Goal: Transaction & Acquisition: Purchase product/service

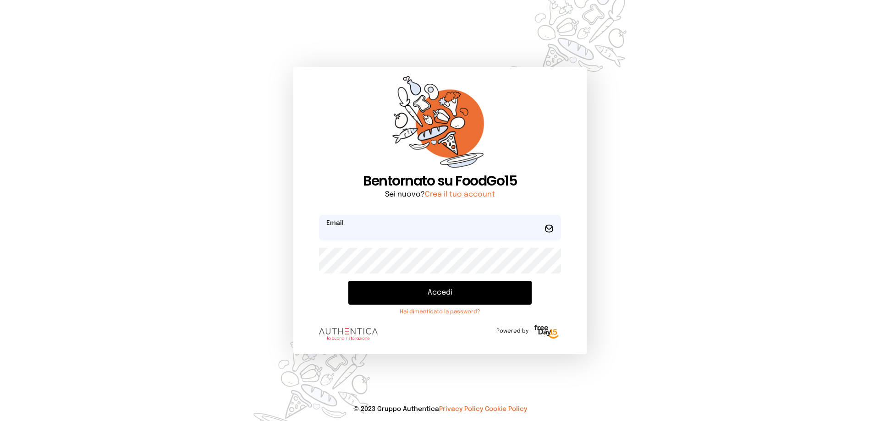
type input "**********"
click at [470, 288] on button "Accedi" at bounding box center [439, 293] width 183 height 24
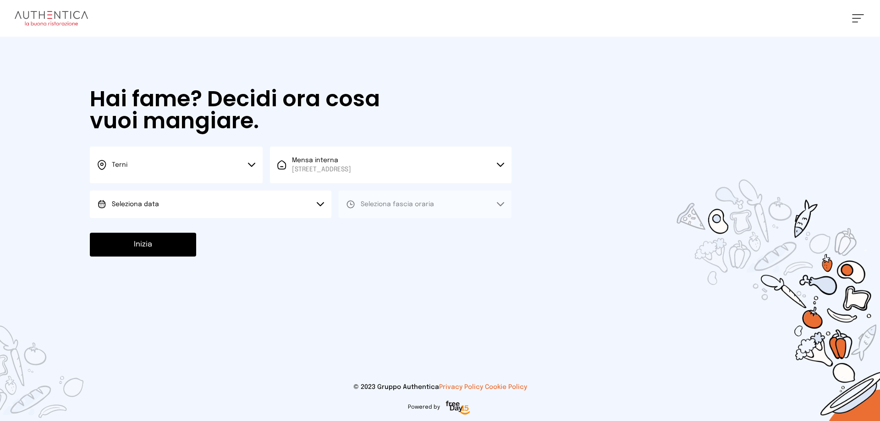
click at [143, 203] on span "Seleziona data" at bounding box center [135, 204] width 47 height 6
drag, startPoint x: 132, startPoint y: 234, endPoint x: 208, endPoint y: 220, distance: 77.2
click at [132, 233] on span "[DATE], [DATE]" at bounding box center [134, 229] width 45 height 9
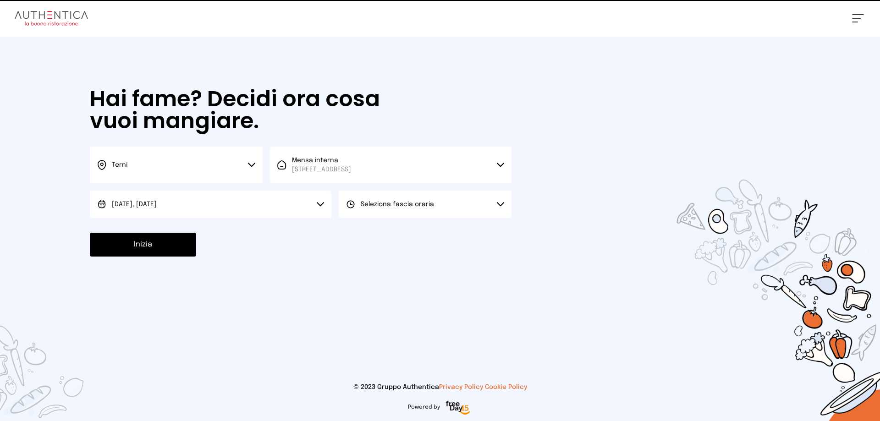
click at [353, 201] on icon at bounding box center [350, 204] width 9 height 9
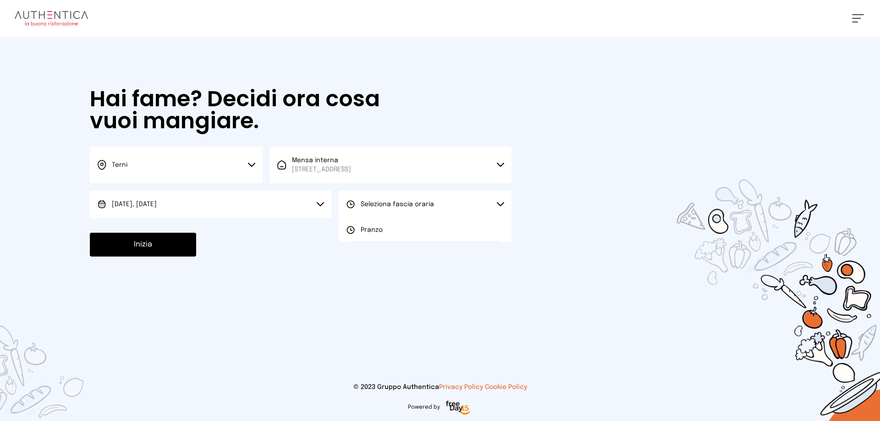
click at [380, 230] on span "Pranzo" at bounding box center [372, 229] width 22 height 9
click at [175, 247] on button "Inizia" at bounding box center [143, 245] width 106 height 24
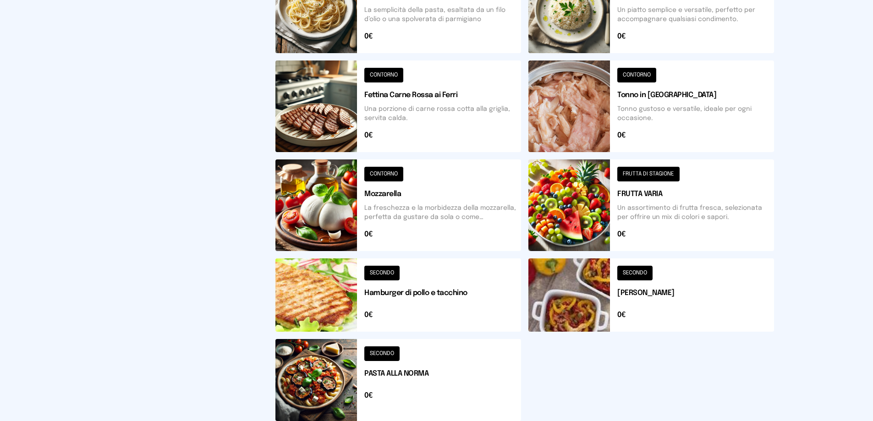
scroll to position [275, 0]
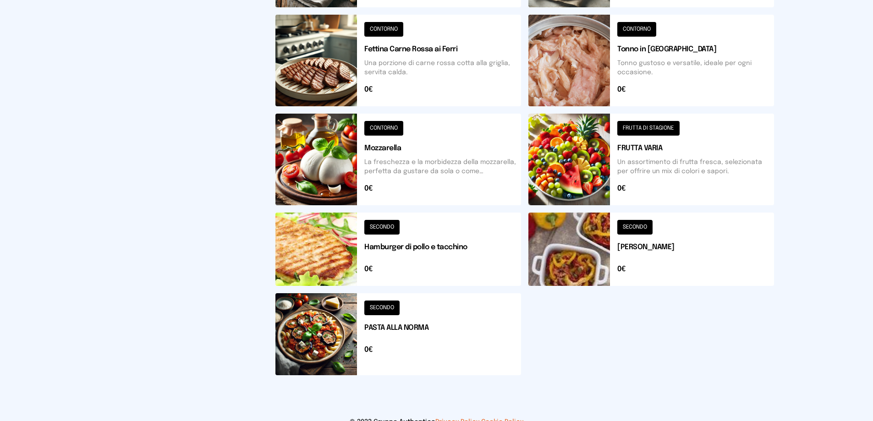
click at [363, 252] on button at bounding box center [398, 249] width 246 height 73
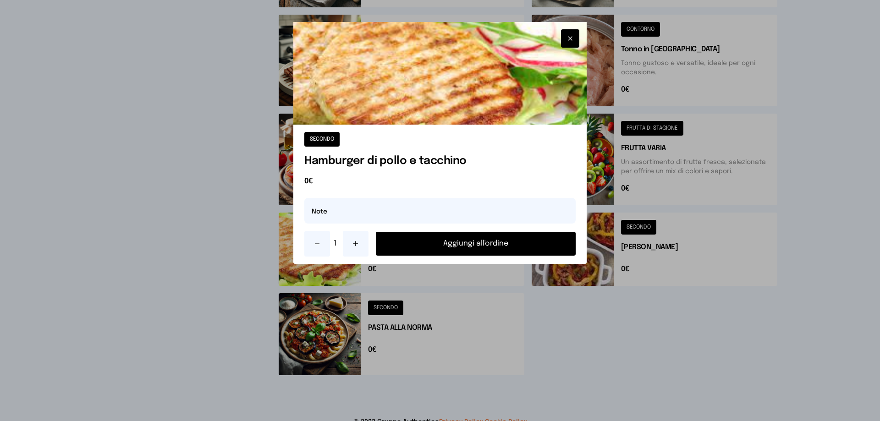
click at [401, 245] on button "Aggiungi all'ordine" at bounding box center [476, 244] width 200 height 24
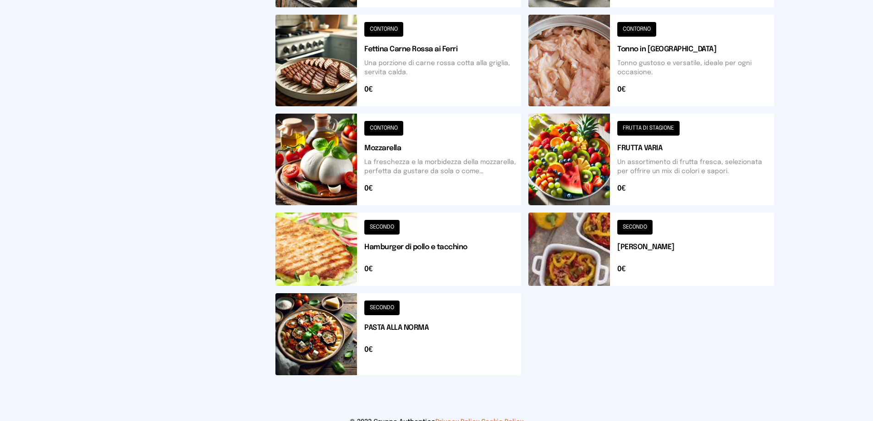
click at [586, 164] on button at bounding box center [651, 160] width 246 height 92
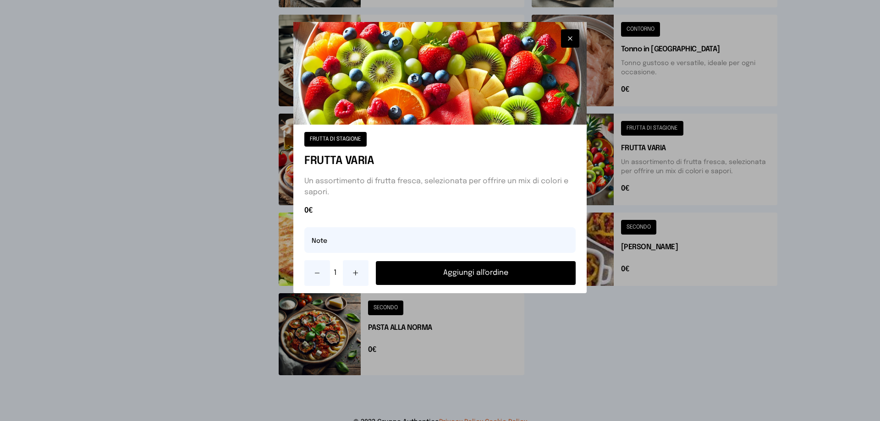
click at [471, 273] on button "Aggiungi all'ordine" at bounding box center [476, 273] width 200 height 24
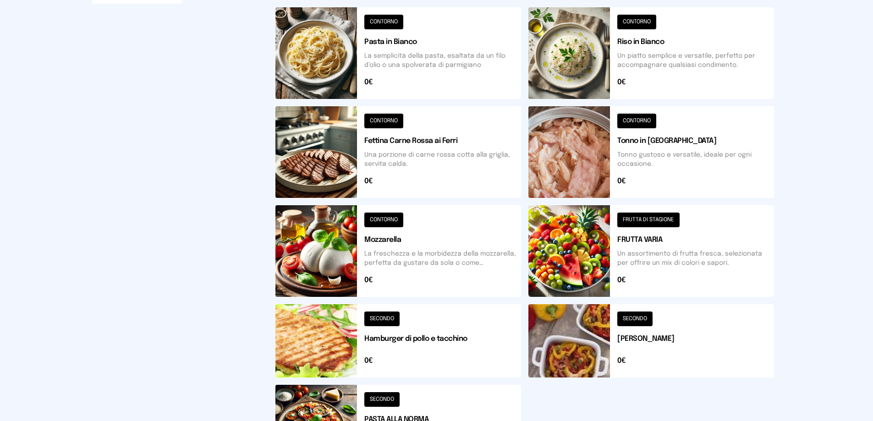
scroll to position [92, 0]
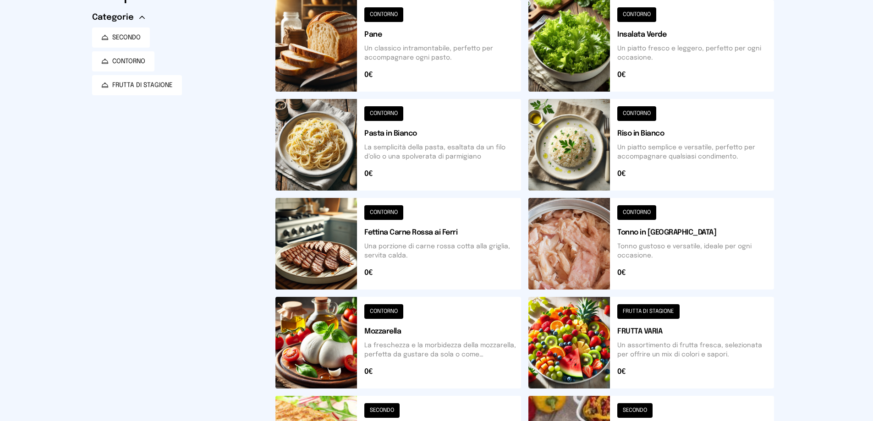
click at [607, 45] on button at bounding box center [651, 46] width 246 height 92
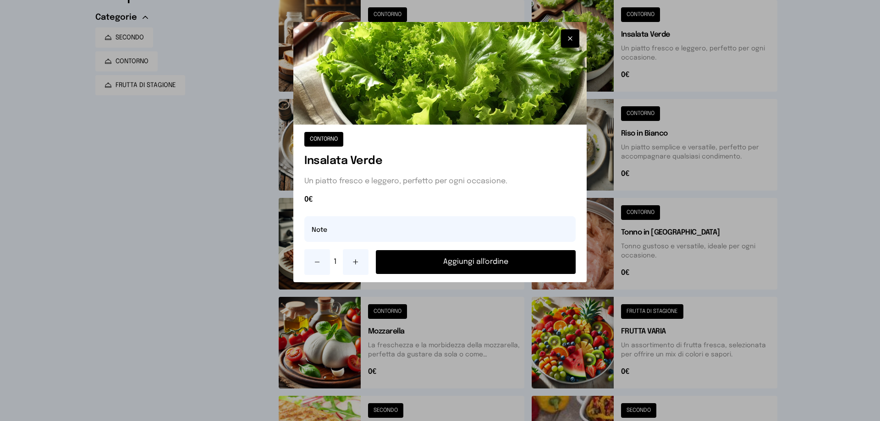
click at [486, 268] on button "Aggiungi all'ordine" at bounding box center [476, 262] width 200 height 24
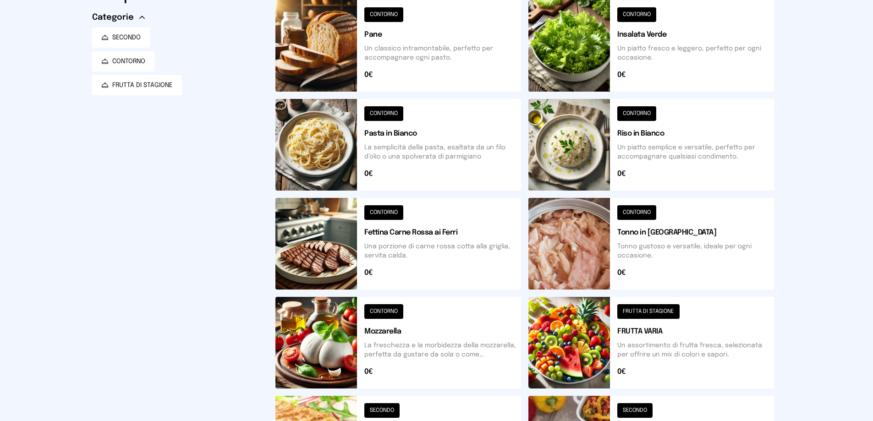
scroll to position [137, 0]
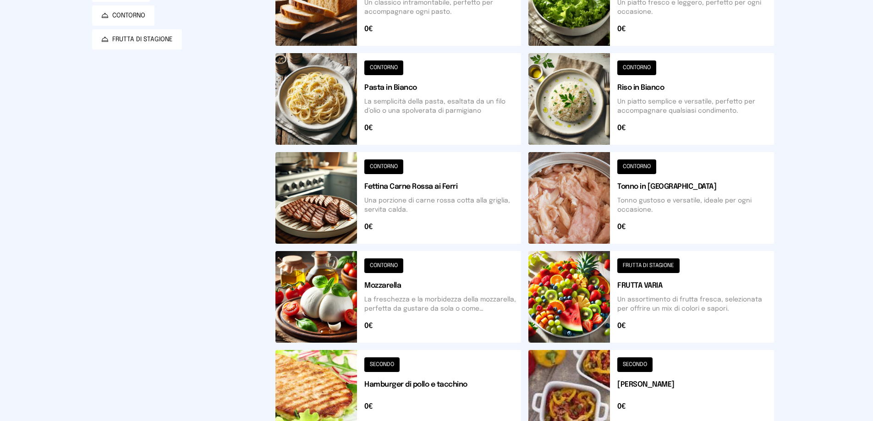
click at [392, 186] on button at bounding box center [398, 198] width 246 height 92
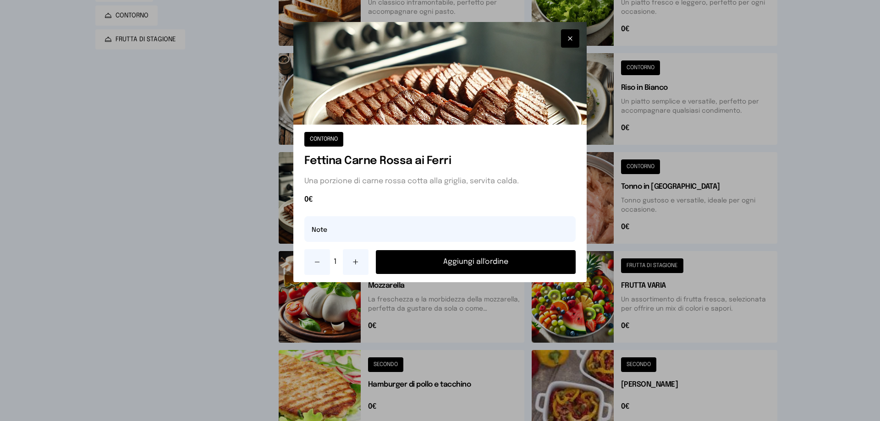
click at [467, 264] on button "Aggiungi all'ordine" at bounding box center [476, 262] width 200 height 24
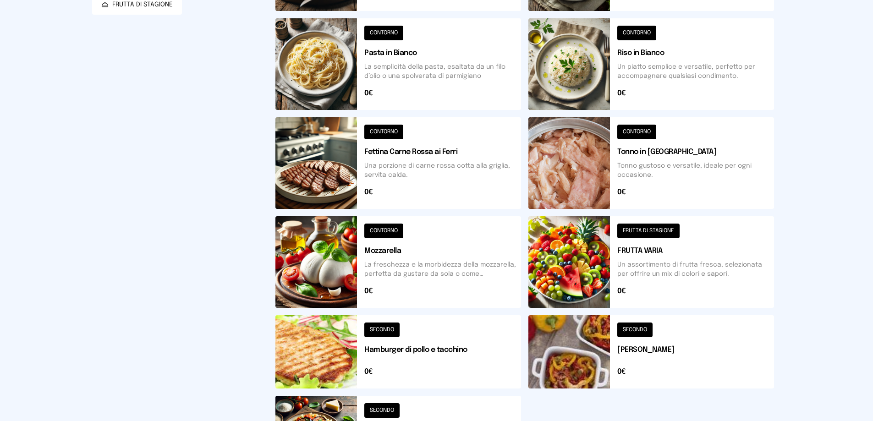
scroll to position [0, 0]
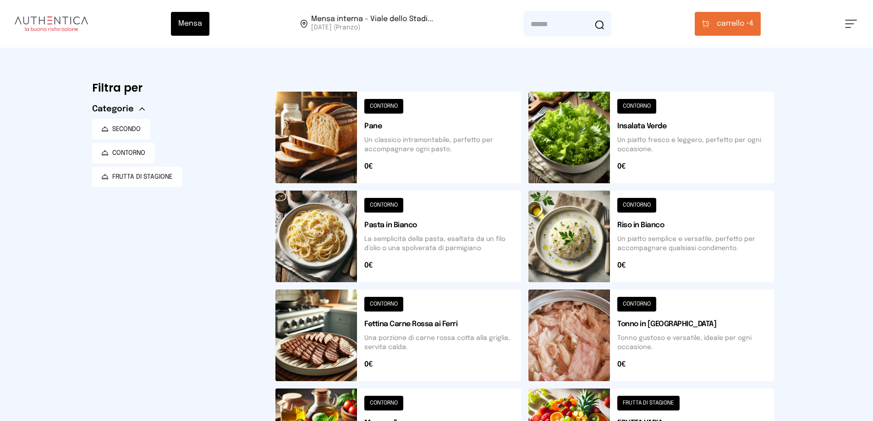
click at [724, 33] on button "carrello • 4" at bounding box center [728, 24] width 66 height 24
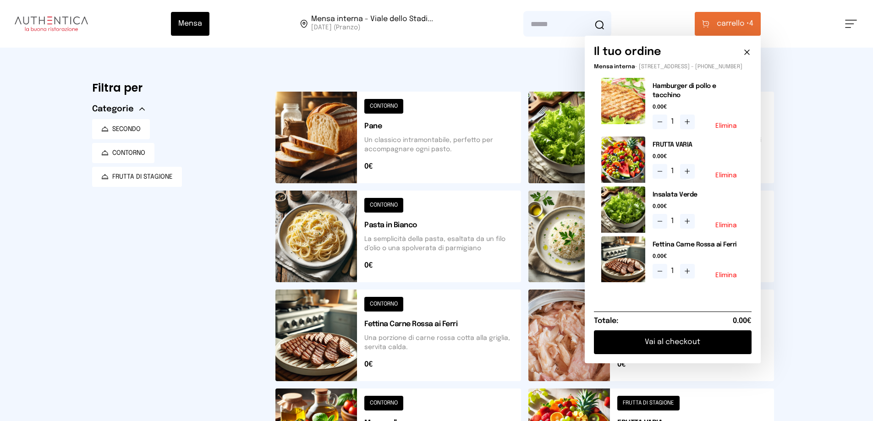
click at [730, 124] on button "Elimina" at bounding box center [726, 126] width 22 height 6
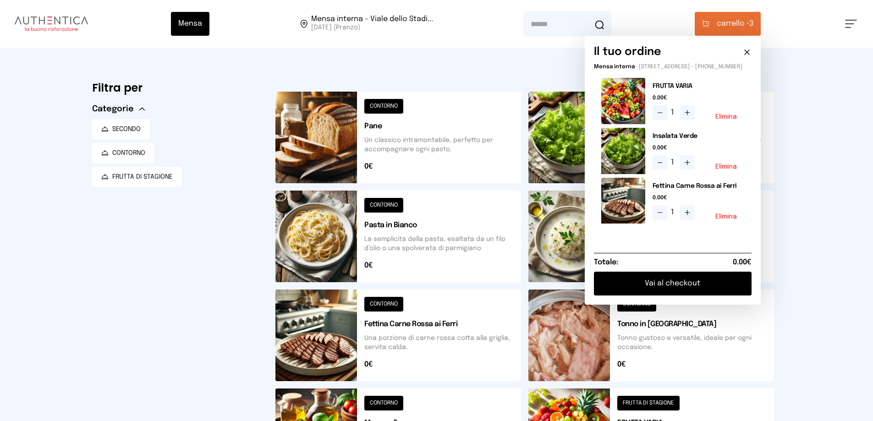
click at [656, 291] on button "Vai al checkout" at bounding box center [673, 284] width 158 height 24
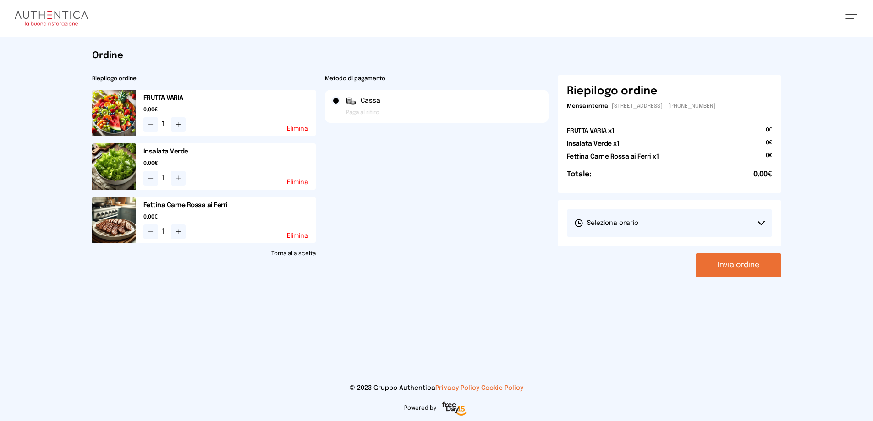
click at [600, 221] on span "Seleziona orario" at bounding box center [606, 223] width 64 height 9
click at [600, 243] on li "1° Turno (13:00 - 15:00)" at bounding box center [669, 249] width 205 height 24
click at [718, 263] on button "Invia ordine" at bounding box center [739, 265] width 86 height 24
